Goal: Task Accomplishment & Management: Manage account settings

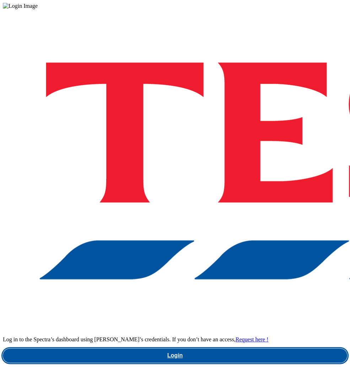
click at [218, 348] on link "Login" at bounding box center [175, 355] width 345 height 14
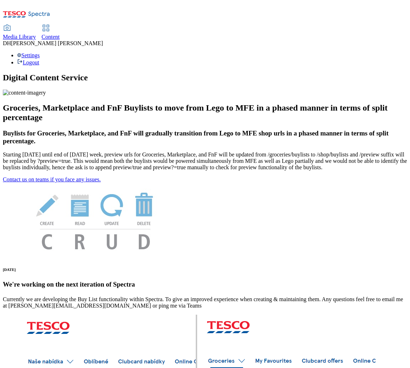
click at [50, 24] on icon at bounding box center [46, 28] width 9 height 9
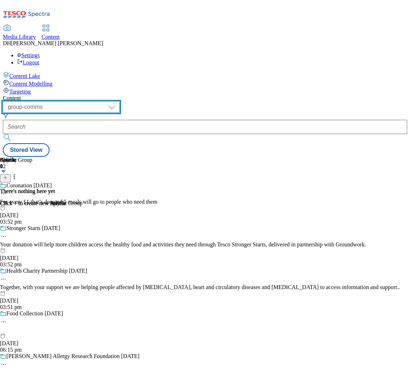
click at [111, 101] on select "dotcom-cz dotcom-hu dotcom-sk fnf-uk ghs-roi ghs-uk group-comms ighs-cz ighs-hu…" at bounding box center [61, 106] width 117 height 11
select select "ghs-[GEOGRAPHIC_DATA]"
click at [92, 101] on select "dotcom-cz dotcom-hu dotcom-sk fnf-uk ghs-roi ghs-uk group-comms ighs-cz ighs-hu…" at bounding box center [61, 106] width 117 height 11
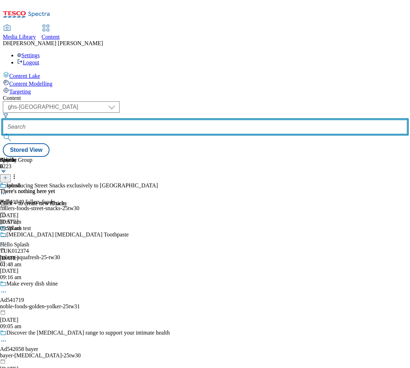
click at [211, 120] on input "text" at bounding box center [205, 127] width 404 height 14
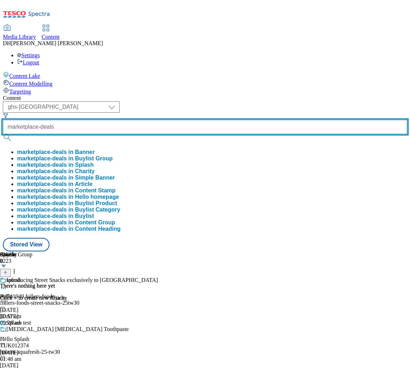
type input "marketplace-deals"
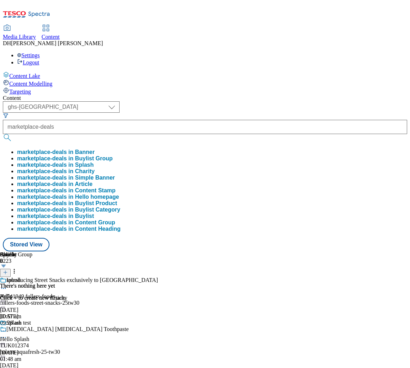
click at [113, 155] on button "marketplace-deals in Buylist Group" at bounding box center [65, 158] width 96 height 6
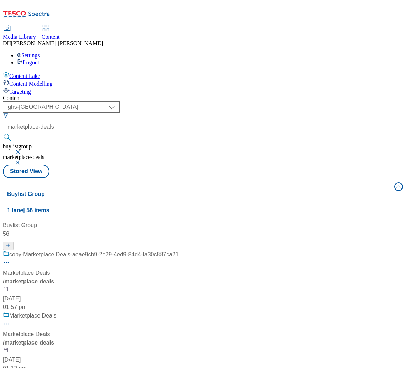
click at [179, 250] on div "copy-Marketplace Deals-aeae9cb9-2e29-4ed9-84d4-fa30c887ca21" at bounding box center [91, 259] width 176 height 18
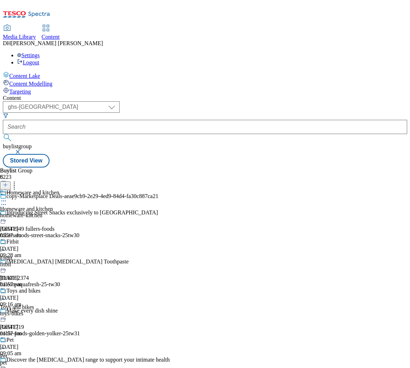
scroll to position [5, 0]
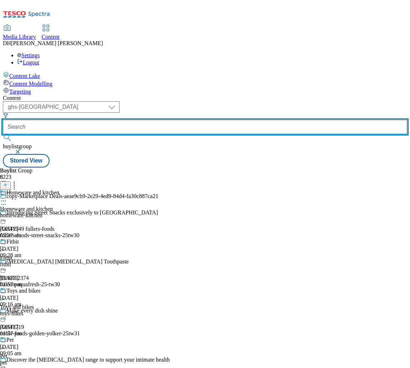
click at [214, 120] on input "text" at bounding box center [205, 127] width 404 height 14
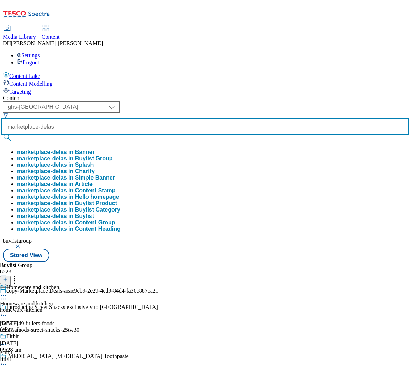
type input "marketplace-delas"
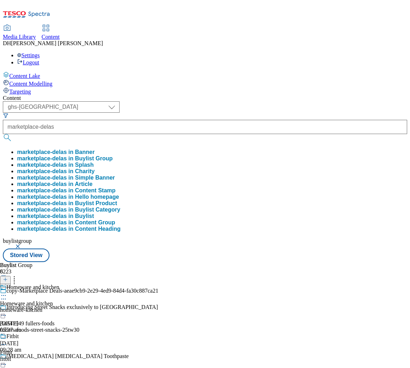
click at [113, 155] on button "marketplace-delas in Buylist Group" at bounding box center [65, 158] width 96 height 6
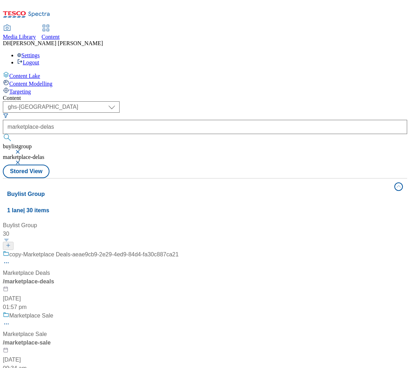
scroll to position [401, 0]
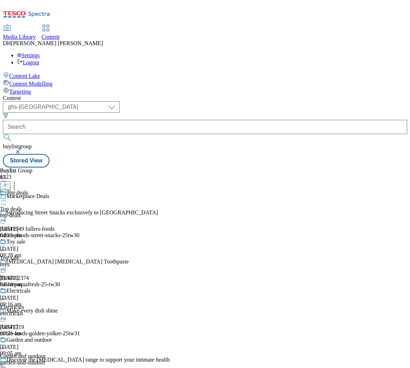
click at [52, 261] on div "toys" at bounding box center [26, 264] width 52 height 6
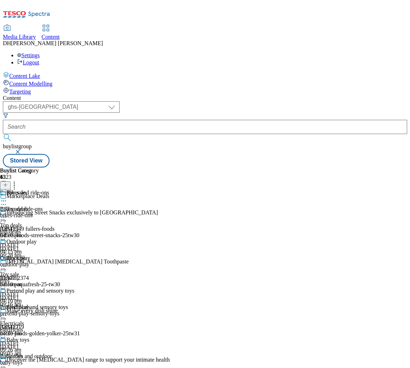
click at [52, 327] on div "electricals" at bounding box center [26, 330] width 52 height 6
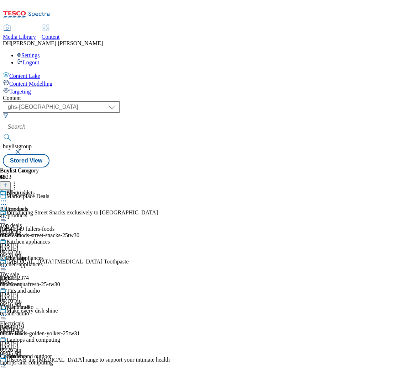
scroll to position [134, 0]
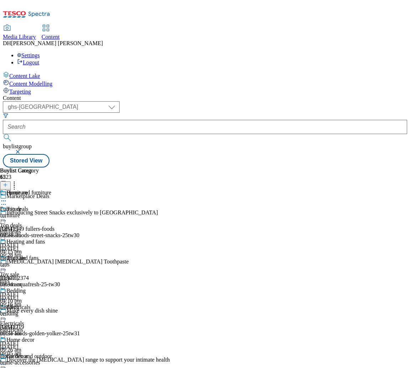
scroll to position [0, 0]
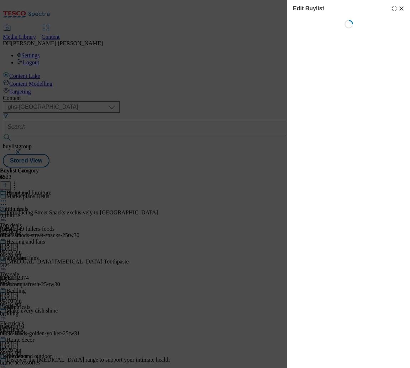
select select "evergreen"
select select "Banner"
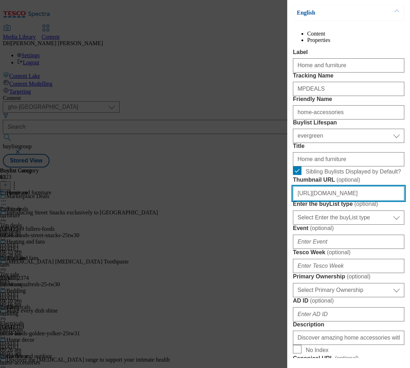
click at [333, 201] on input "https://digitalcontent.api.tesco.com/v2/media/ghs-mktg/9fb32364-4b43-4a98-8dc2-…" at bounding box center [348, 193] width 111 height 14
click at [333, 201] on input "https://digitalcontent.api.tesco.com/v2/media/ghs-mktg/9fb32364-4b43-4a98-8dc2-…" at bounding box center [348, 194] width 111 height 14
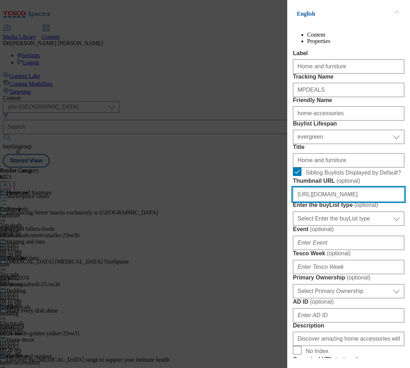
click at [333, 202] on input "https://digitalcontent.api.tesco.com/v2/media/ghs-mktg/9fb32364-4b43-4a98-8dc2-…" at bounding box center [348, 194] width 111 height 14
paste input "ef4a4c03-6b2c-402d-9c37-904e463a154d/2526-MP-BL-Thumb-Furnitur"
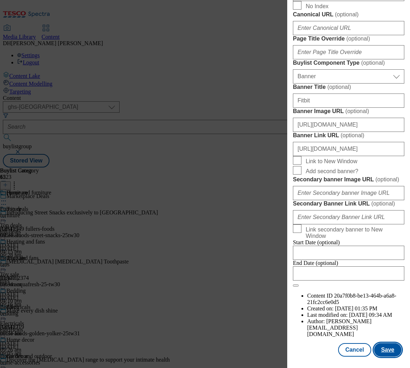
scroll to position [698, 0]
type input "https://digitalcontent.api.tesco.com/v2/media/ghs-mktg/ef4a4c03-6b2c-402d-9c37-…"
click at [390, 352] on button "Save" at bounding box center [387, 350] width 27 height 14
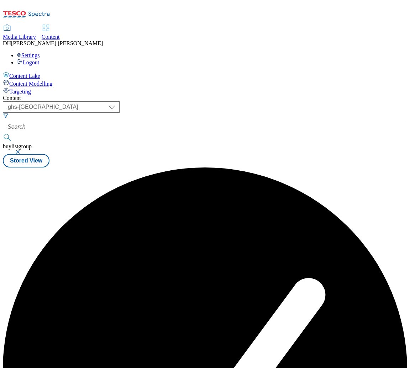
scroll to position [0, 0]
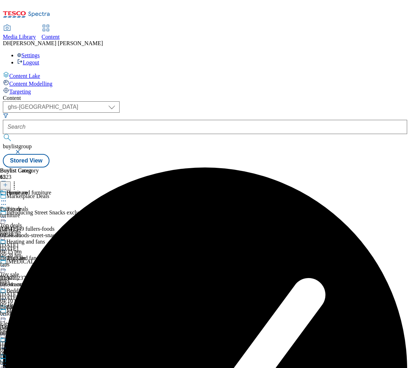
click at [7, 197] on icon at bounding box center [3, 200] width 7 height 7
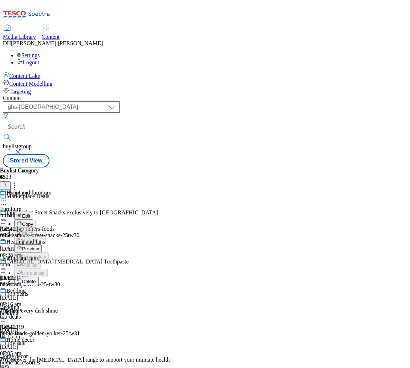
scroll to position [0, 90]
click at [21, 206] on span "Furniture" at bounding box center [10, 209] width 21 height 6
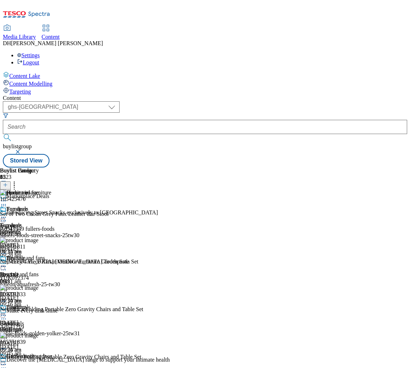
click at [6, 201] on circle at bounding box center [5, 201] width 1 height 1
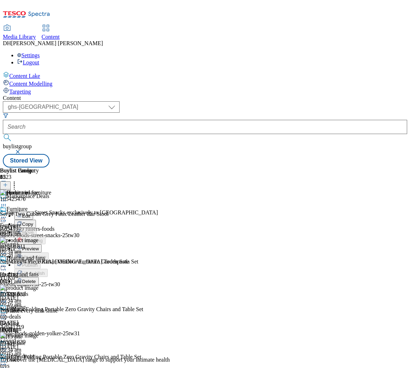
click at [39, 246] on span "Preview" at bounding box center [30, 248] width 17 height 5
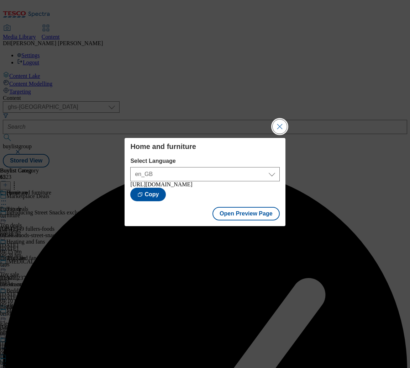
click at [283, 124] on button "Close Modal" at bounding box center [279, 126] width 14 height 14
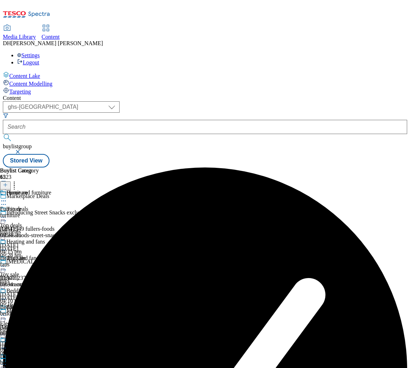
click at [7, 197] on icon at bounding box center [3, 200] width 7 height 7
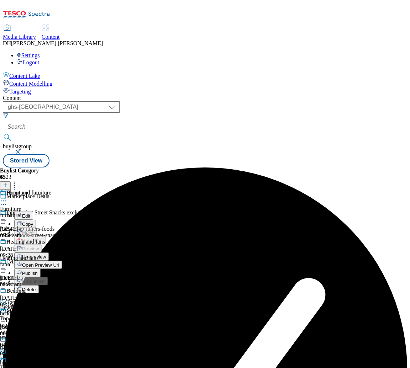
click at [38, 271] on span "Publish" at bounding box center [30, 273] width 16 height 5
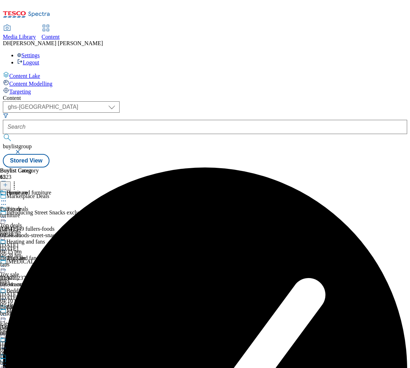
click at [7, 197] on icon at bounding box center [3, 200] width 7 height 7
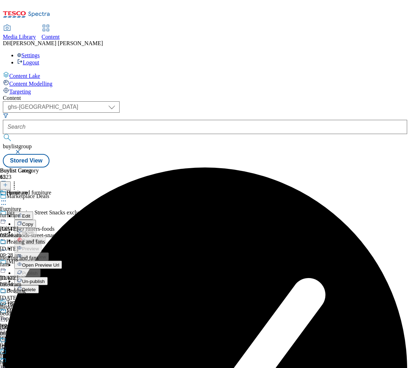
click at [45, 279] on span "Un-publish" at bounding box center [33, 281] width 23 height 5
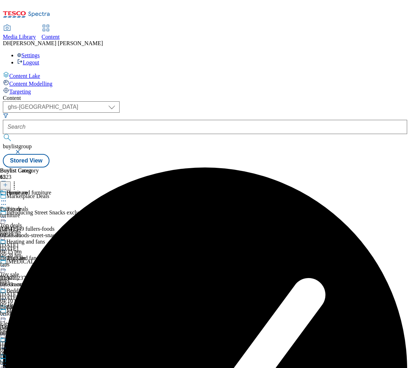
click at [7, 197] on icon at bounding box center [3, 200] width 7 height 7
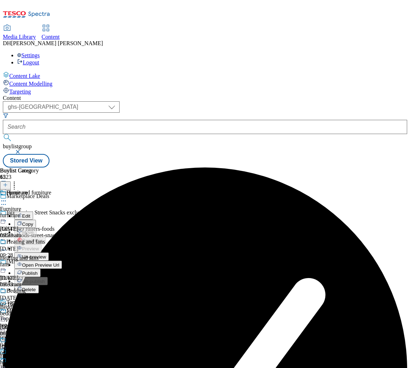
click at [46, 254] on span "Un-preview" at bounding box center [34, 256] width 24 height 5
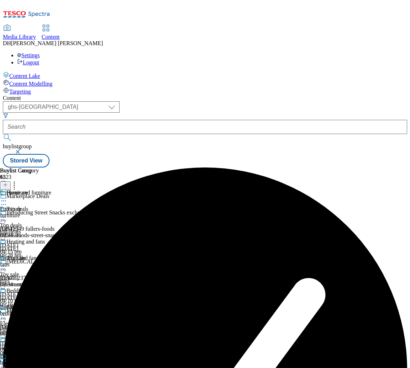
scroll to position [0, 90]
click at [52, 190] on div "Furniture Furniture furniture 11 Sept 2025 09:34 am" at bounding box center [26, 214] width 52 height 49
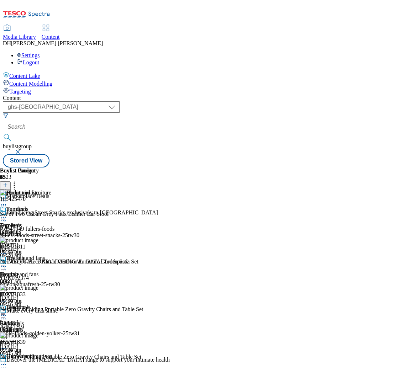
scroll to position [0, 98]
click at [7, 197] on icon at bounding box center [3, 200] width 7 height 7
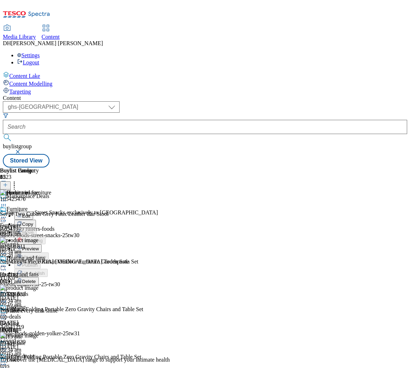
click at [33, 212] on button "Edit" at bounding box center [23, 216] width 19 height 8
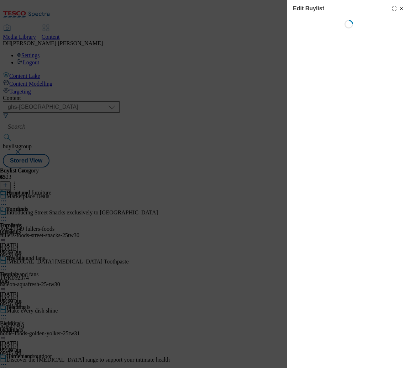
scroll to position [0, 90]
select select "evergreen"
select select "Banner"
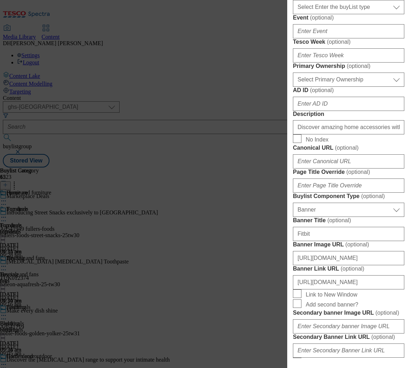
scroll to position [464, 0]
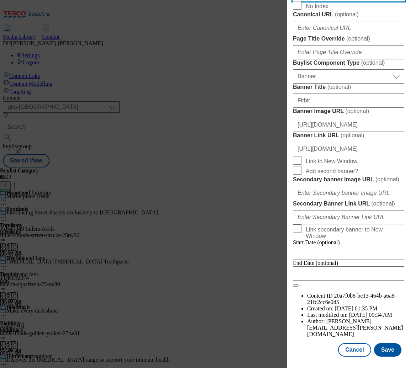
click at [355, 351] on button "Cancel" at bounding box center [354, 350] width 33 height 14
select select "evergreen"
select select "Banner"
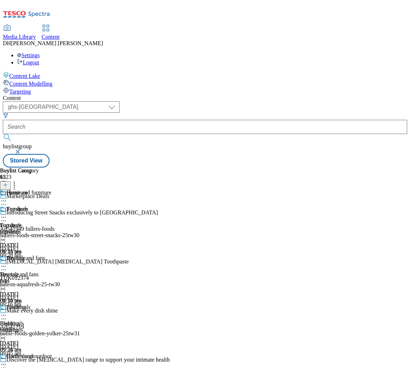
scroll to position [539, 0]
click at [52, 206] on div "Furniture Furniture furniture 11 Sept 2025 09:34 am" at bounding box center [26, 230] width 52 height 49
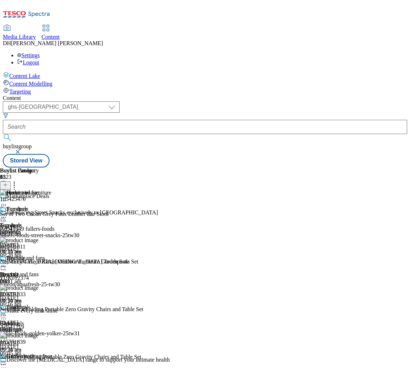
scroll to position [48, 0]
click at [38, 271] on div "Heating and fans" at bounding box center [19, 274] width 38 height 6
click at [7, 263] on icon at bounding box center [3, 266] width 7 height 7
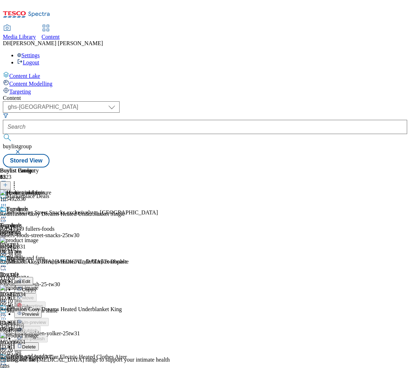
click at [30, 279] on span "Edit" at bounding box center [26, 281] width 8 height 5
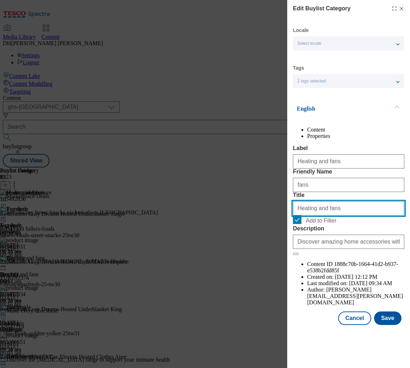
click at [324, 215] on input "Heating and fans" at bounding box center [348, 208] width 111 height 14
type input "Heating and blankets"
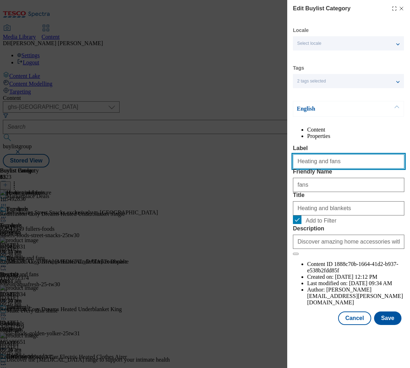
click at [313, 169] on input "Heating and fans" at bounding box center [348, 161] width 111 height 14
type input "heating-and-blankets"
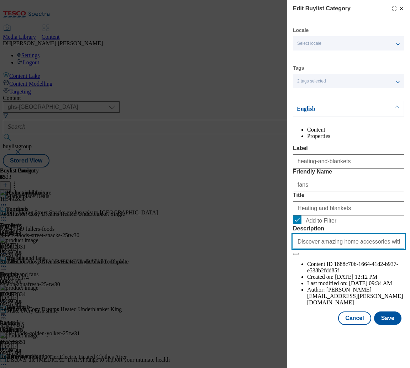
click at [319, 249] on input "Discover amazing home accessories with our Marketplace. Browse a vast selection…" at bounding box center [348, 242] width 111 height 14
paste input "o"
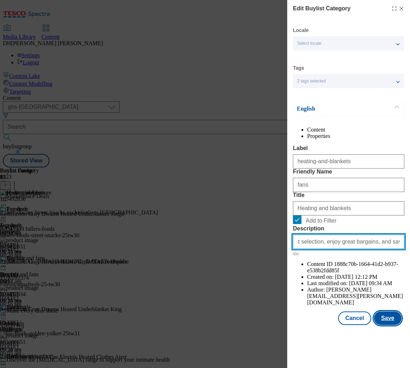
type input "Discover amazing home accessories with our Marketplace. Browse a vast selection…"
click at [386, 325] on button "Save" at bounding box center [387, 318] width 27 height 14
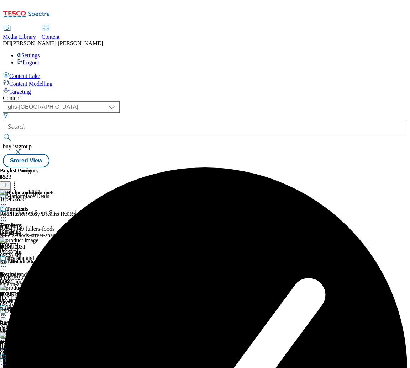
scroll to position [0, 222]
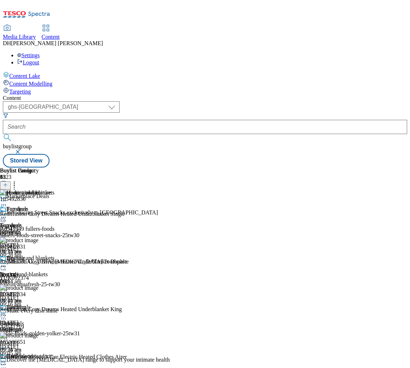
click at [7, 263] on icon at bounding box center [3, 266] width 7 height 7
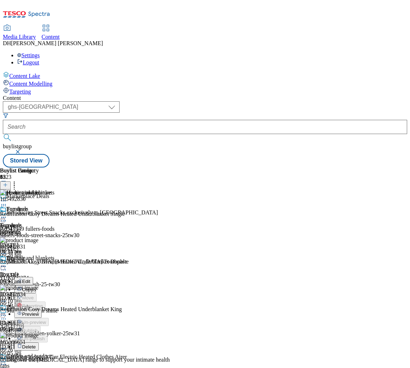
click at [33, 287] on span "Copy" at bounding box center [27, 289] width 11 height 5
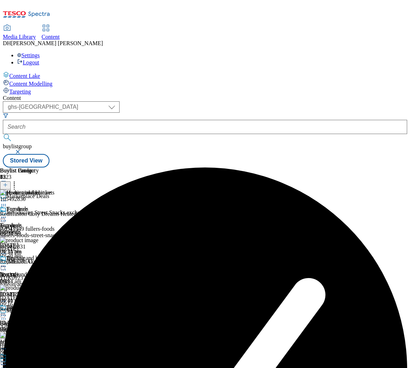
scroll to position [318, 0]
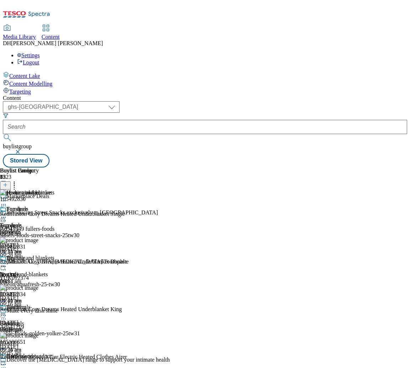
click at [18, 180] on icon at bounding box center [14, 183] width 7 height 7
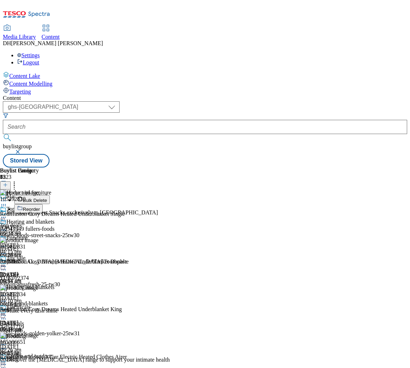
click at [40, 207] on span "Reorder" at bounding box center [31, 209] width 17 height 5
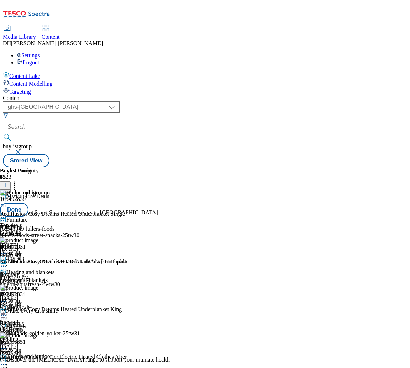
scroll to position [288, 0]
drag, startPoint x: 246, startPoint y: 289, endPoint x: 241, endPoint y: 96, distance: 192.4
click at [241, 96] on body "Icons icon_account icon_add icon_backward_link icon_basket icon_benefits icon_c…" at bounding box center [205, 85] width 404 height 165
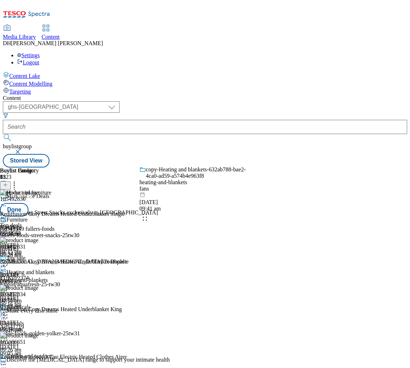
drag, startPoint x: 245, startPoint y: 278, endPoint x: 241, endPoint y: 201, distance: 77.2
click at [241, 167] on body "Icons icon_account icon_add icon_backward_link icon_basket icon_benefits icon_c…" at bounding box center [205, 85] width 404 height 165
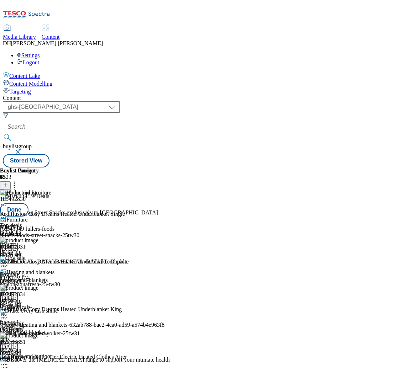
scroll to position [0, 0]
click at [28, 203] on button "Done" at bounding box center [14, 210] width 28 height 14
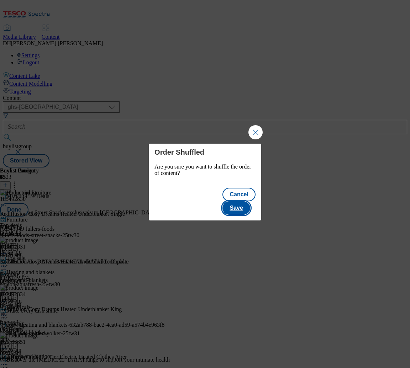
click at [245, 201] on button "Save" at bounding box center [235, 208] width 27 height 14
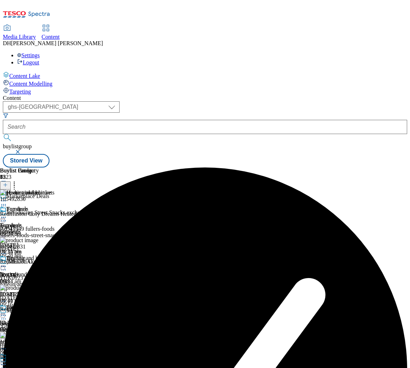
scroll to position [0, 222]
click at [7, 312] on icon at bounding box center [3, 315] width 7 height 7
click at [30, 328] on span "Edit" at bounding box center [26, 330] width 8 height 5
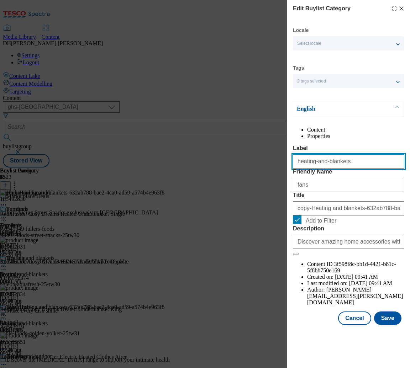
click at [345, 169] on input "heating-and-blankets" at bounding box center [348, 161] width 111 height 14
paste input "Fans and air treatment"
click at [298, 169] on input "Fans and air treatment" at bounding box center [348, 161] width 111 height 14
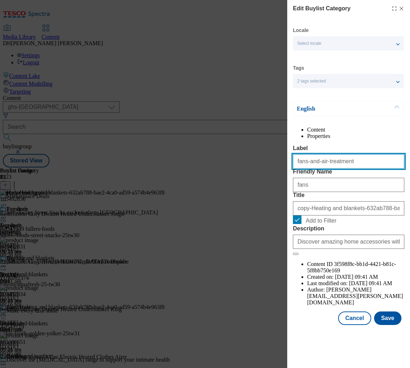
type input "fans-and-air-treatment"
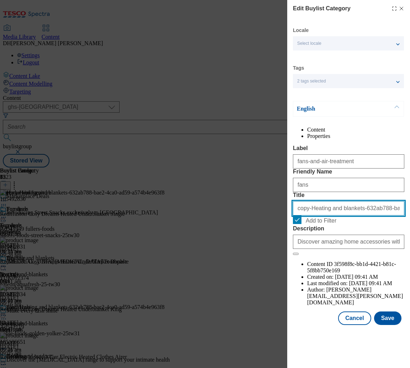
click at [325, 215] on input "copy-Heating and blankets-632ab788-bae2-4ca0-ad59-a574b4e963f8" at bounding box center [348, 208] width 111 height 14
paste input "Fans and air treatment"
click at [325, 215] on input "Fans and air treatment" at bounding box center [348, 208] width 111 height 14
type input "Fans and air treatment"
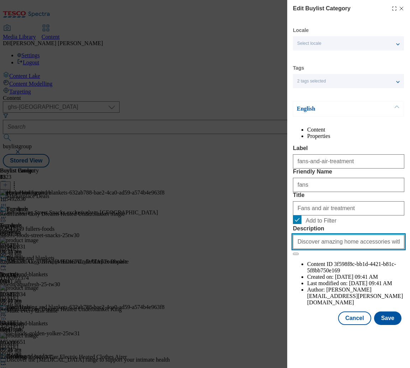
click at [364, 249] on input "Discover amazing home accessories with our Marketplace. Browse a vast selection…" at bounding box center [348, 242] width 111 height 14
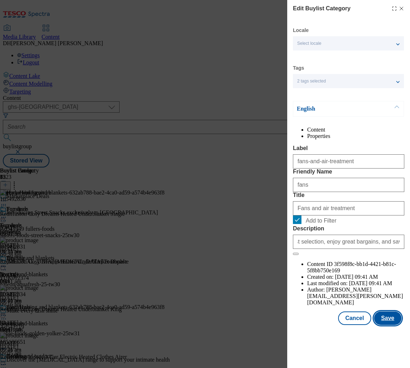
scroll to position [0, 0]
click at [396, 325] on button "Save" at bounding box center [387, 318] width 27 height 14
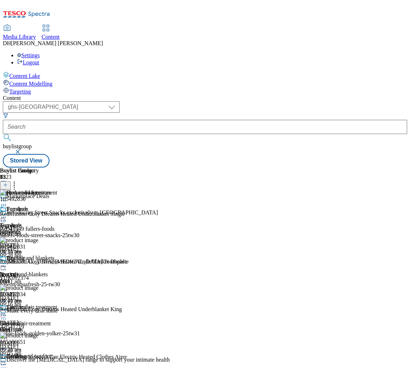
scroll to position [0, 127]
click at [7, 197] on icon at bounding box center [3, 200] width 7 height 7
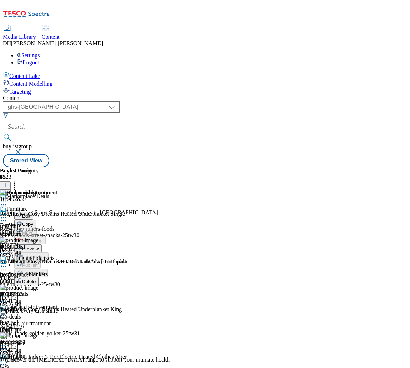
click at [33, 212] on button "Edit" at bounding box center [23, 216] width 19 height 8
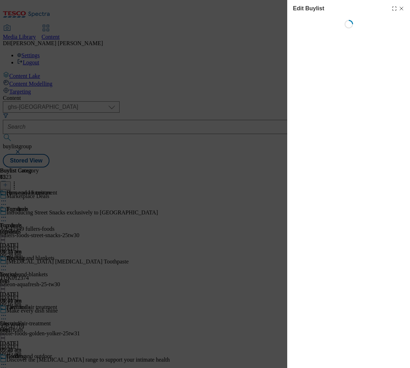
scroll to position [0, 90]
select select "evergreen"
select select "Banner"
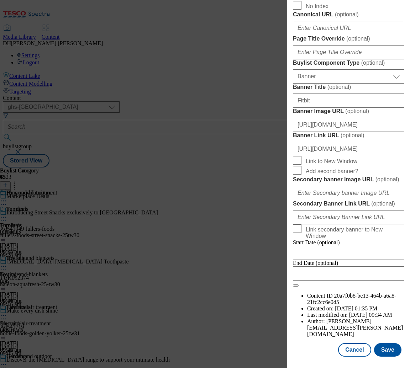
scroll to position [444, 0]
paste input "o"
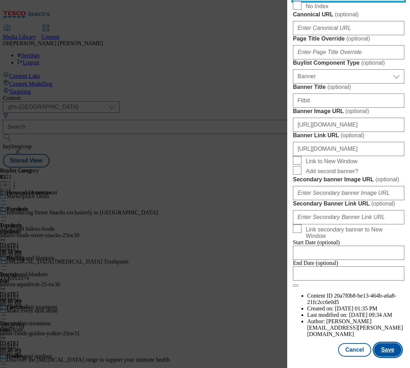
scroll to position [698, 0]
type input "Discover amazing home accessories with our Marketplace. Browse a vast selection…"
click at [393, 349] on button "Save" at bounding box center [387, 350] width 27 height 14
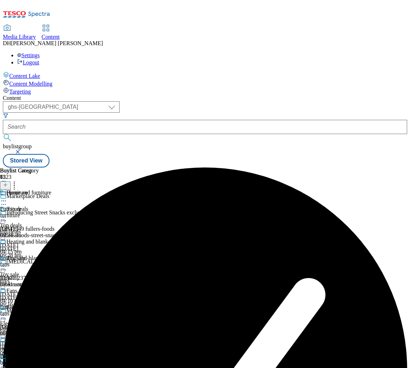
scroll to position [0, 90]
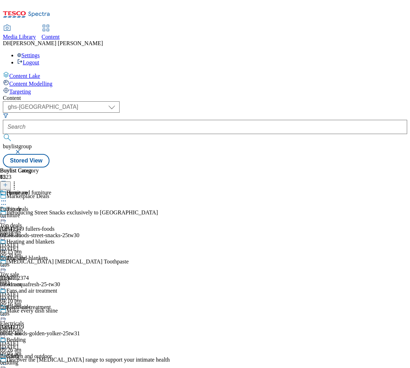
click at [4, 201] on circle at bounding box center [3, 201] width 1 height 1
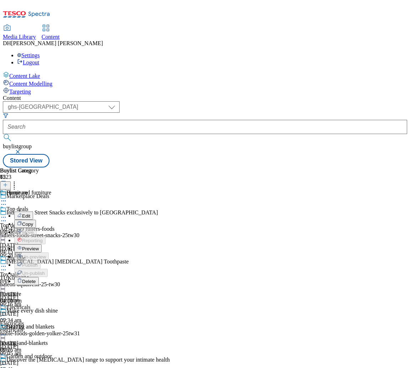
click at [30, 213] on span "Edit" at bounding box center [26, 215] width 8 height 5
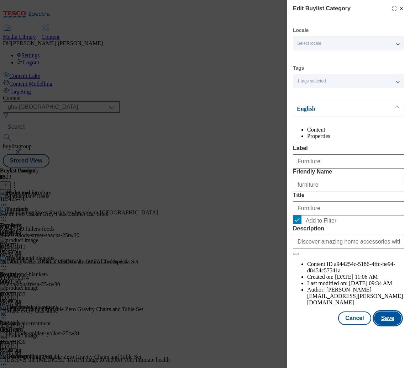
click at [387, 325] on button "Save" at bounding box center [387, 318] width 27 height 14
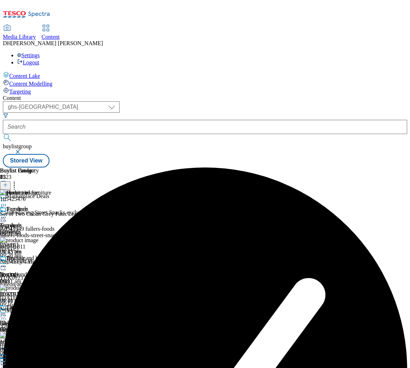
scroll to position [0, 222]
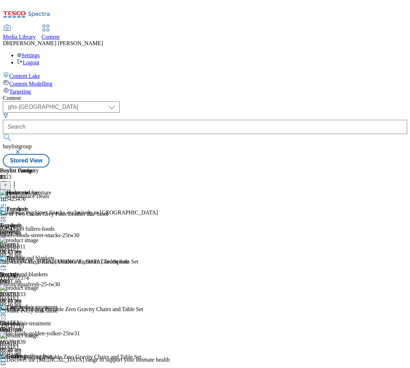
click at [7, 263] on icon at bounding box center [3, 266] width 7 height 7
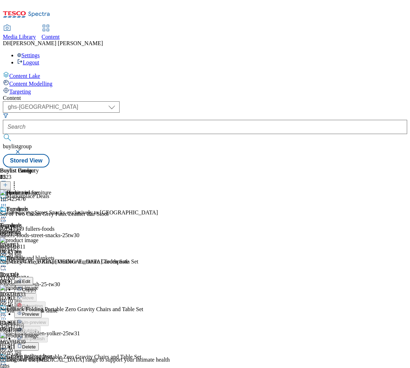
click at [30, 279] on span "Edit" at bounding box center [26, 281] width 8 height 5
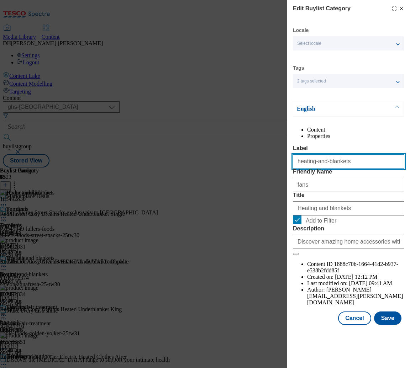
drag, startPoint x: 351, startPoint y: 175, endPoint x: 257, endPoint y: 174, distance: 94.2
click at [257, 174] on div "Edit Buylist Category Locale Select locale English Welsh Tags 2 tags selected f…" at bounding box center [205, 184] width 410 height 368
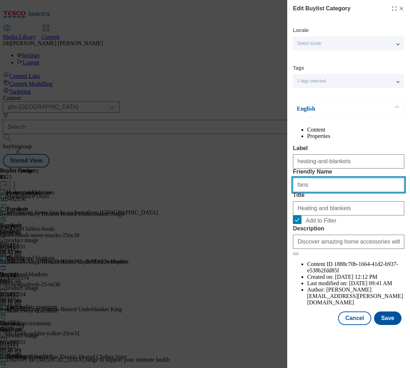
drag, startPoint x: 306, startPoint y: 213, endPoint x: 290, endPoint y: 213, distance: 16.0
click at [290, 213] on div "Edit Buylist Category Locale Select locale English Welsh Tags 2 tags selected f…" at bounding box center [348, 163] width 123 height 326
paste input "heating-and-blanket"
type input "heating-and-blankets"
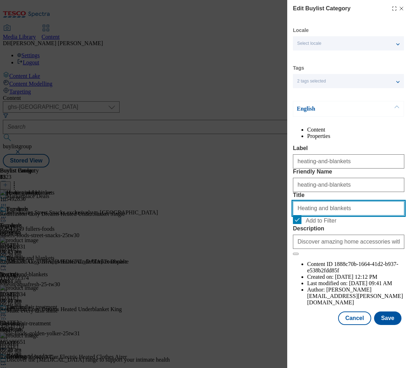
click at [314, 215] on input "Heating and blankets" at bounding box center [348, 208] width 111 height 14
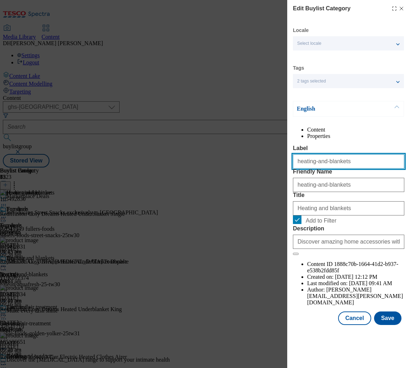
drag, startPoint x: 345, startPoint y: 178, endPoint x: 272, endPoint y: 197, distance: 75.4
click at [250, 174] on div "Edit Buylist Category Locale Select locale English Welsh Tags 2 tags selected f…" at bounding box center [205, 184] width 410 height 368
paste input "Heating and"
type input "Heating and blankets"
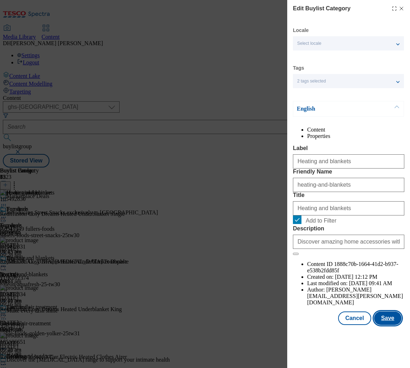
click at [384, 325] on button "Save" at bounding box center [387, 318] width 27 height 14
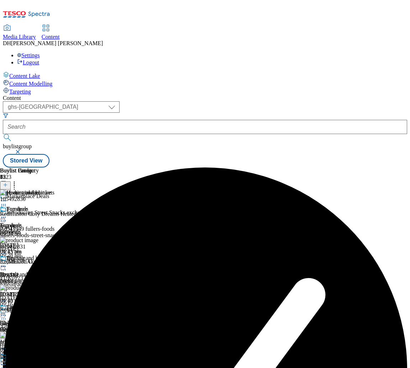
scroll to position [0, 197]
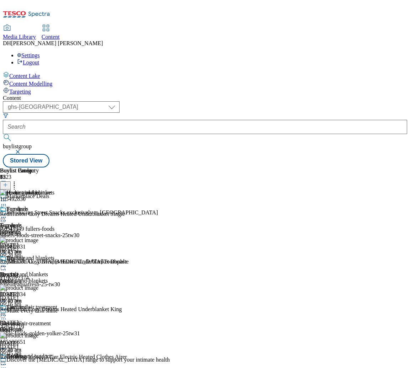
click at [57, 304] on div "Fans and air treatment fans-and-air-treatment fans 11 Sept 2025 09:42 am" at bounding box center [28, 328] width 57 height 49
click at [7, 312] on icon at bounding box center [3, 315] width 7 height 7
click at [30, 328] on span "Edit" at bounding box center [26, 330] width 8 height 5
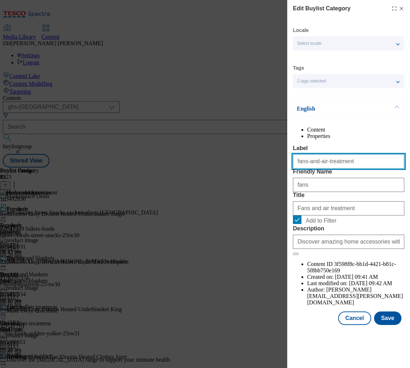
click at [315, 169] on input "fans-and-air-treatment" at bounding box center [348, 161] width 111 height 14
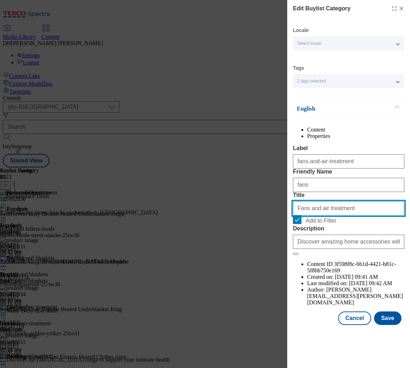
click at [314, 215] on input "Fans and air treatment" at bounding box center [348, 208] width 111 height 14
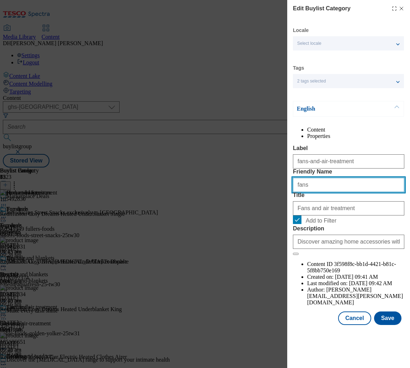
paste input "-and-air-treatment"
drag, startPoint x: 305, startPoint y: 211, endPoint x: 303, endPoint y: 238, distance: 26.4
click at [284, 210] on div "Edit Buylist Category Locale Select locale English Welsh Tags 2 tags selected f…" at bounding box center [205, 184] width 410 height 368
type input "fans-and-air-treatment"
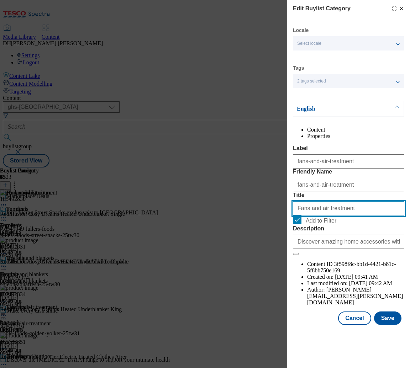
click at [308, 215] on input "Fans and air treatment" at bounding box center [348, 208] width 111 height 14
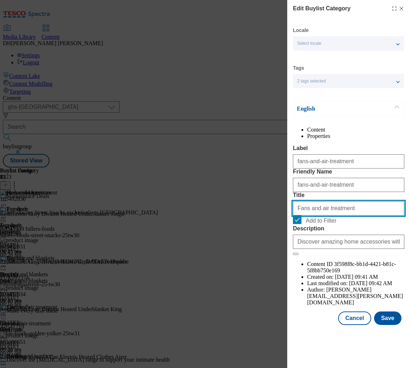
click at [308, 215] on input "Fans and air treatment" at bounding box center [348, 208] width 111 height 14
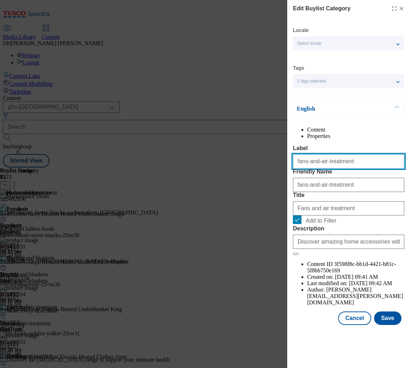
click at [327, 169] on input "fans-and-air-treatment" at bounding box center [348, 161] width 111 height 14
paste input "Fans and air"
type input "Fans and air treatment"
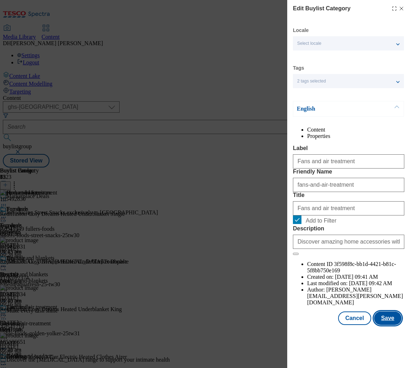
click at [387, 325] on button "Save" at bounding box center [387, 318] width 27 height 14
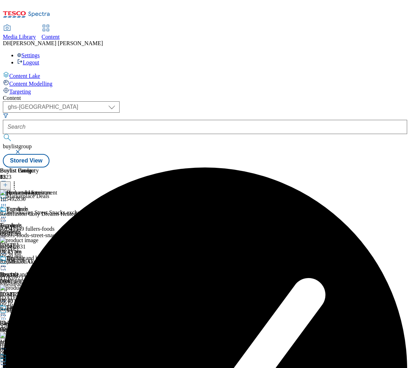
scroll to position [0, 188]
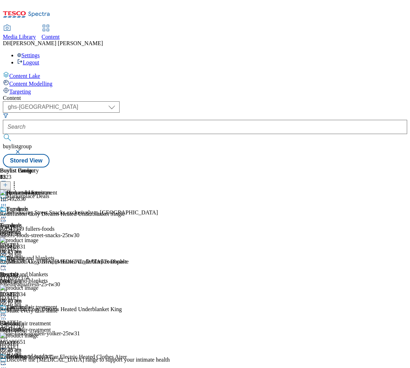
click at [7, 197] on icon at bounding box center [3, 200] width 7 height 7
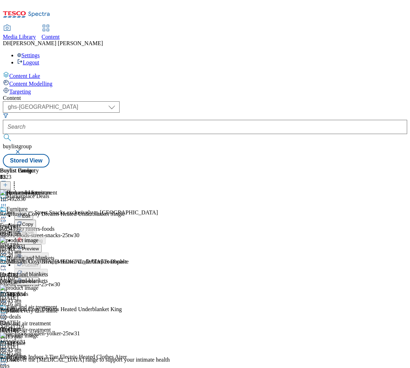
scroll to position [0, 116]
click at [39, 246] on span "Preview" at bounding box center [30, 248] width 17 height 5
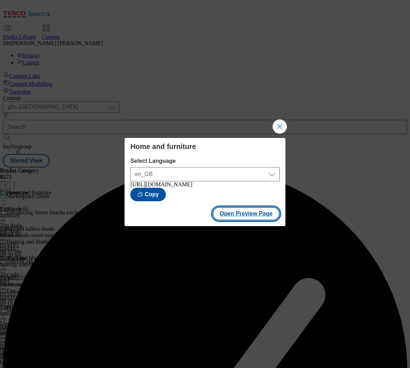
click at [249, 217] on button "Open Preview Page" at bounding box center [245, 214] width 67 height 14
